Goal: Register for event/course

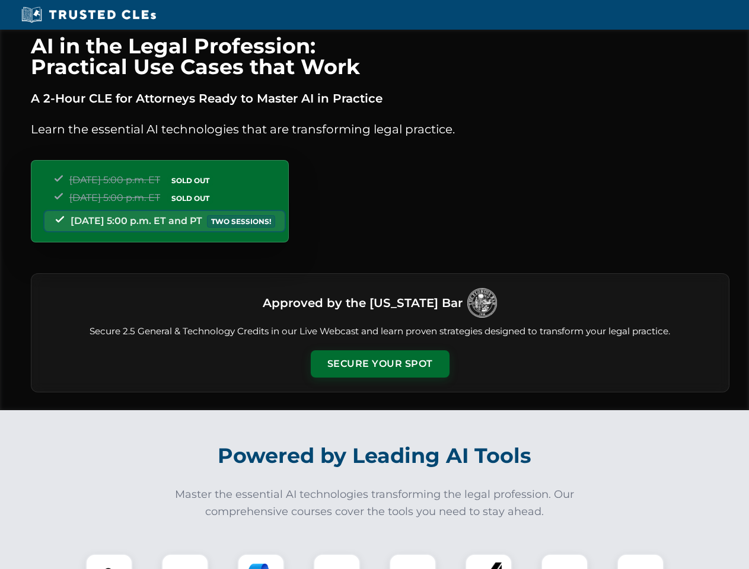
click at [379, 364] on button "Secure Your Spot" at bounding box center [380, 363] width 139 height 27
click at [109, 561] on img at bounding box center [109, 577] width 34 height 34
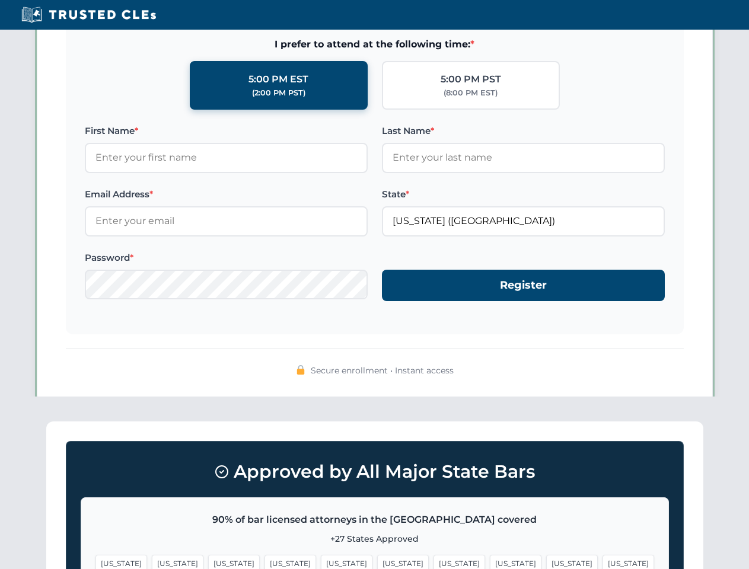
click at [546, 561] on span "[US_STATE]" at bounding box center [572, 563] width 52 height 17
